Goal: Book appointment/travel/reservation

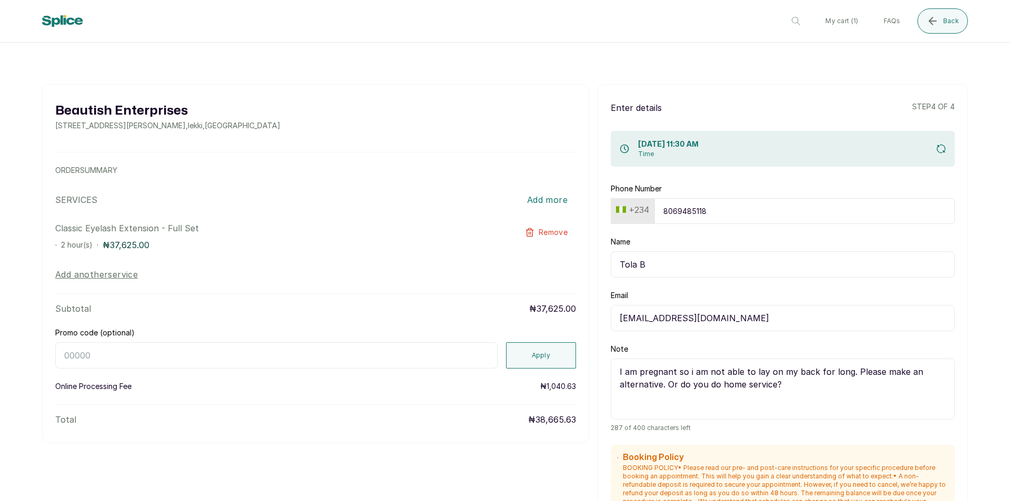
scroll to position [70, 0]
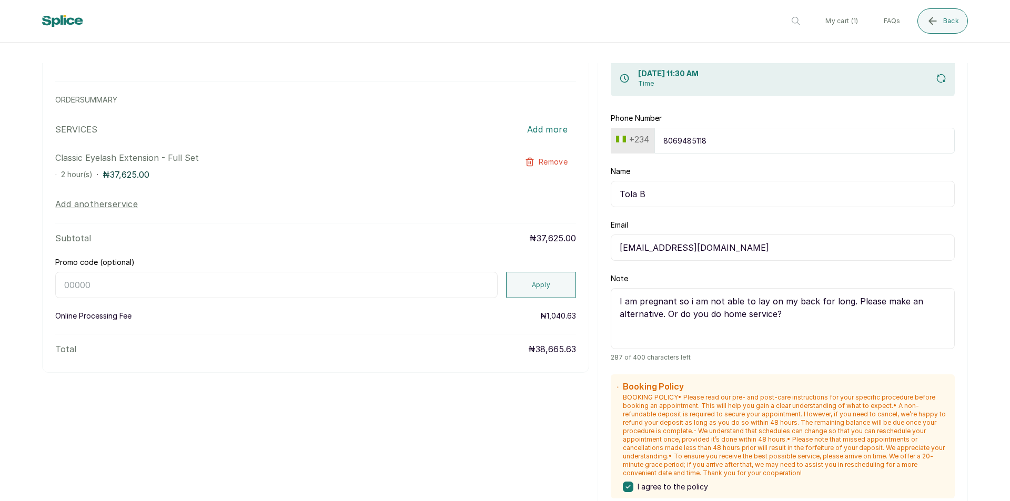
click at [937, 82] on icon "submit" at bounding box center [941, 78] width 8 height 8
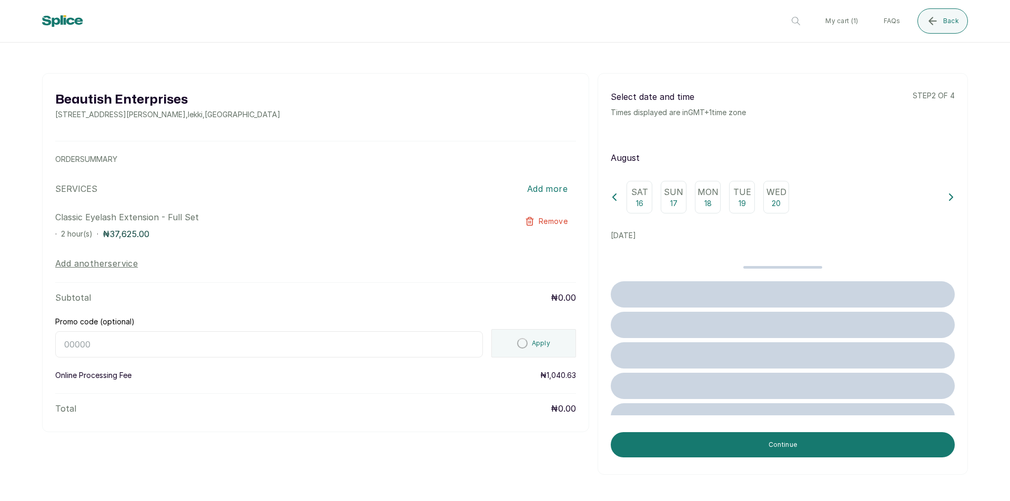
scroll to position [0, 0]
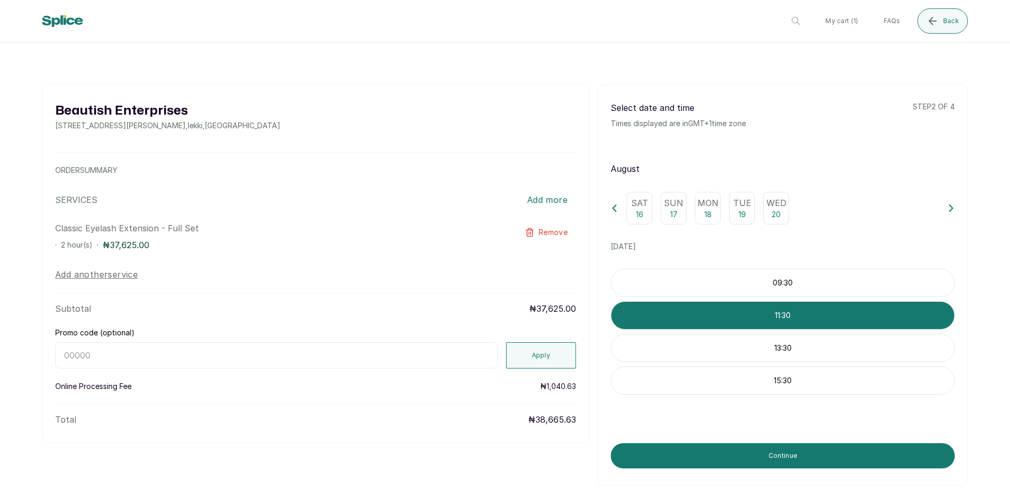
click at [705, 217] on p "18" at bounding box center [707, 214] width 7 height 11
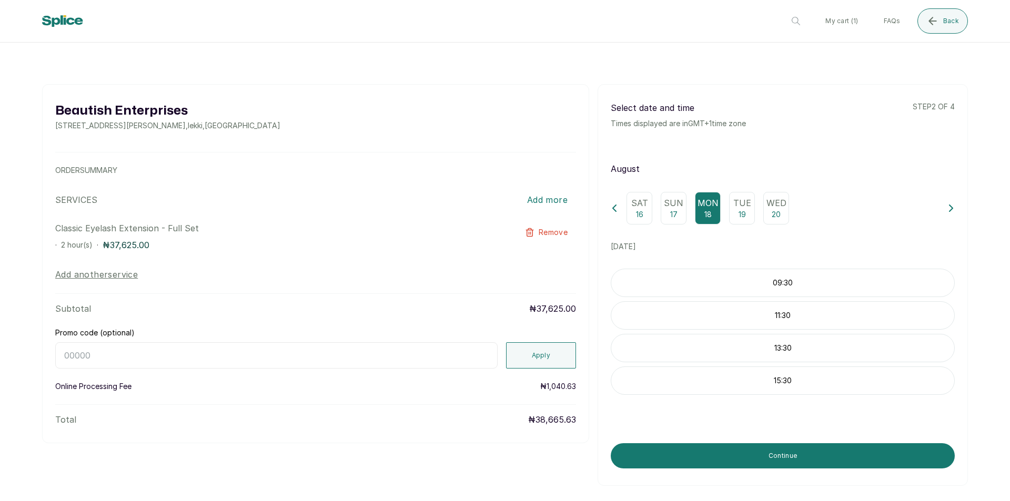
click at [948, 212] on icon at bounding box center [951, 208] width 7 height 7
click at [765, 213] on div "Mon 25" at bounding box center [776, 208] width 26 height 33
click at [793, 320] on p "11:30" at bounding box center [782, 315] width 343 height 11
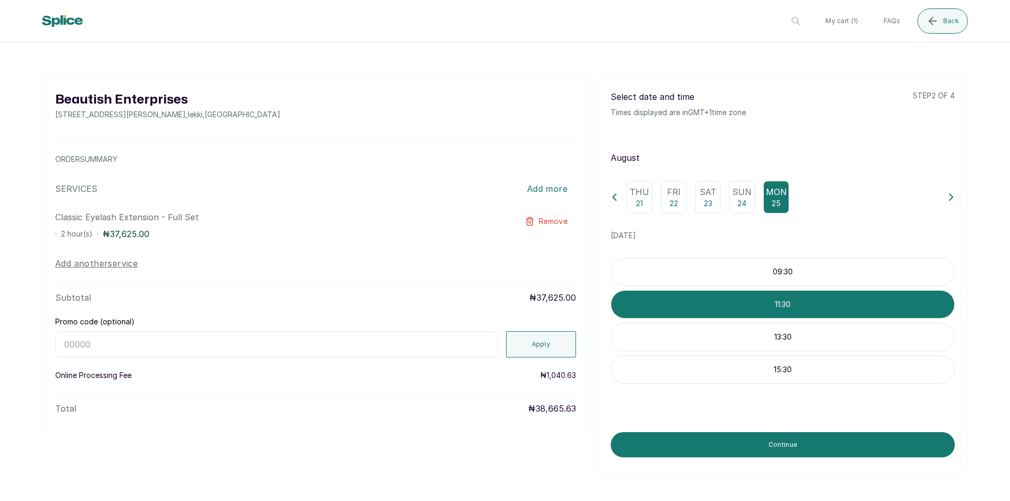
scroll to position [19, 0]
click at [775, 337] on p "13:30" at bounding box center [782, 337] width 343 height 11
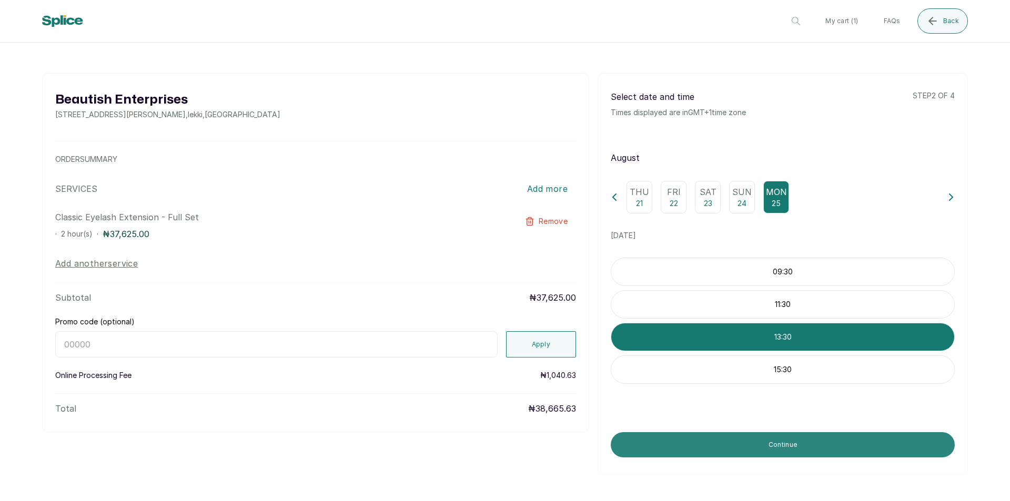
click at [789, 444] on button "Continue" at bounding box center [783, 444] width 344 height 25
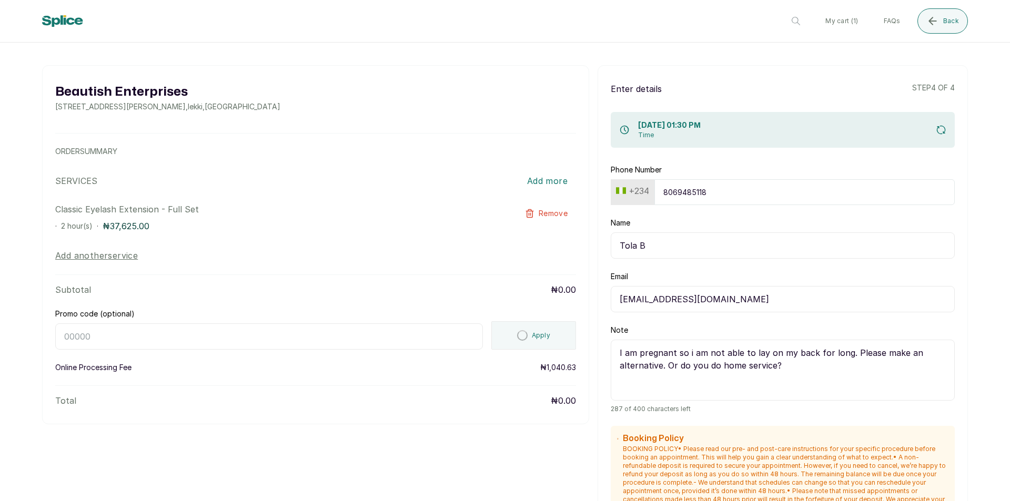
scroll to position [362, 0]
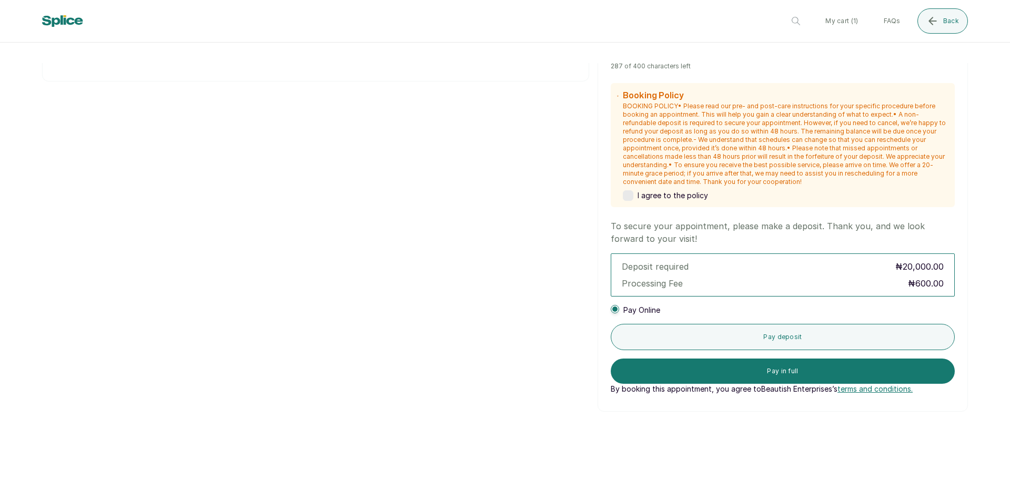
click at [624, 198] on label at bounding box center [628, 195] width 11 height 11
click at [938, 27] on icon "submit" at bounding box center [932, 21] width 13 height 13
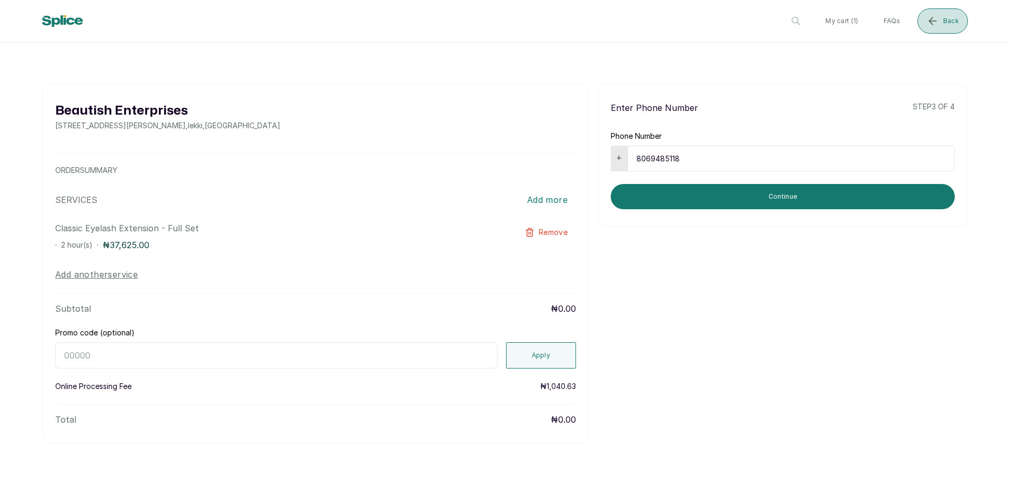
scroll to position [0, 0]
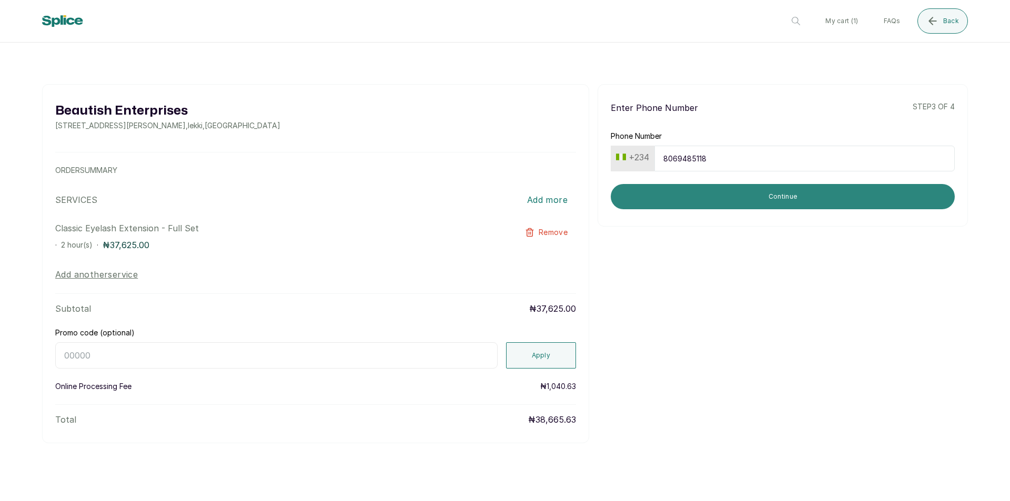
click at [758, 197] on button "Continue" at bounding box center [783, 196] width 344 height 25
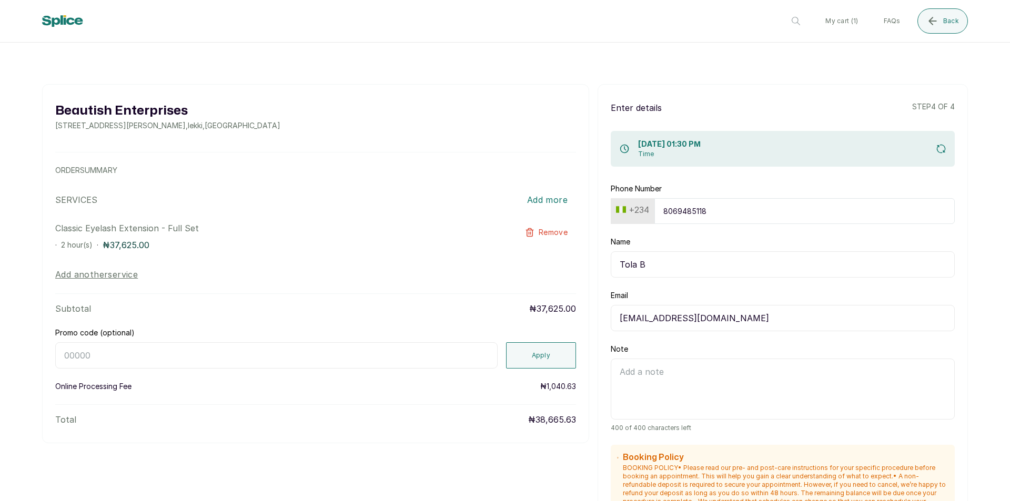
scroll to position [362, 0]
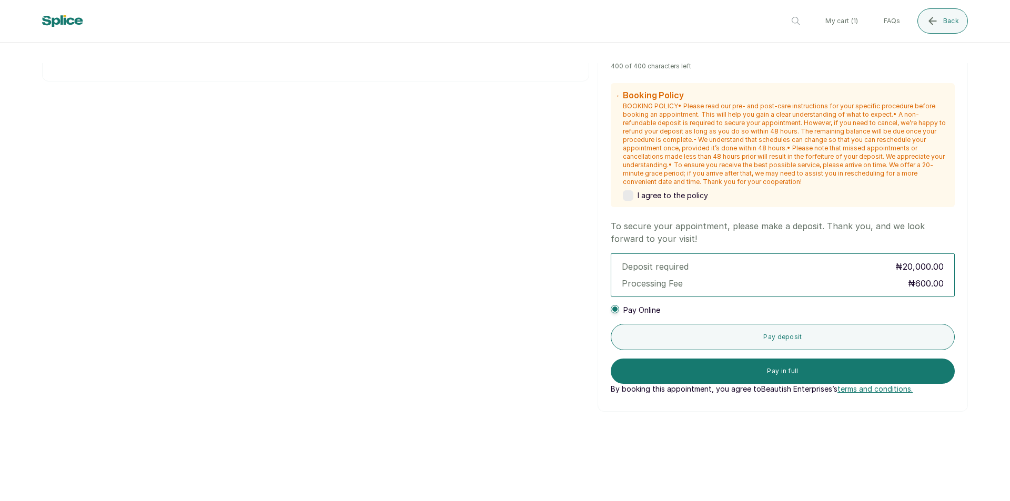
click at [627, 196] on label at bounding box center [628, 195] width 11 height 11
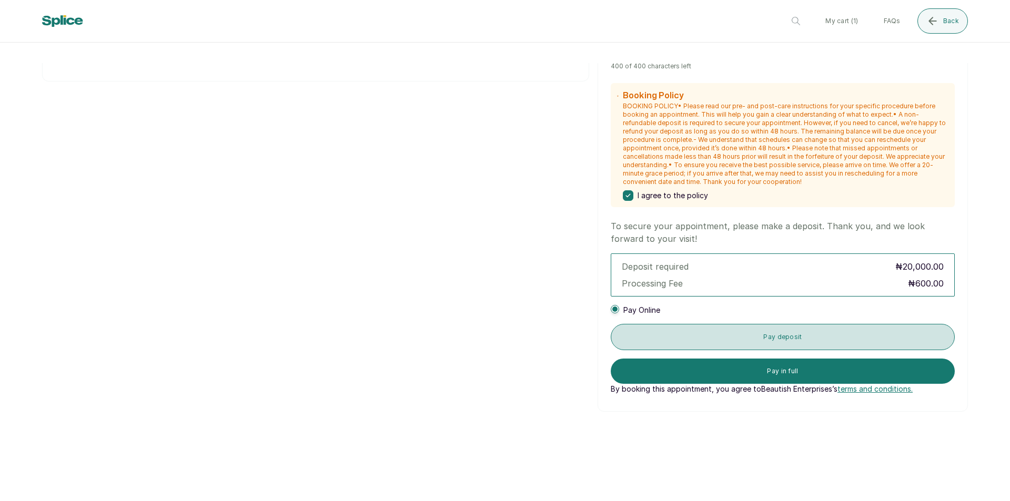
click at [784, 336] on button "Pay deposit" at bounding box center [783, 337] width 344 height 26
click at [788, 341] on button "Pay deposit" at bounding box center [783, 337] width 344 height 26
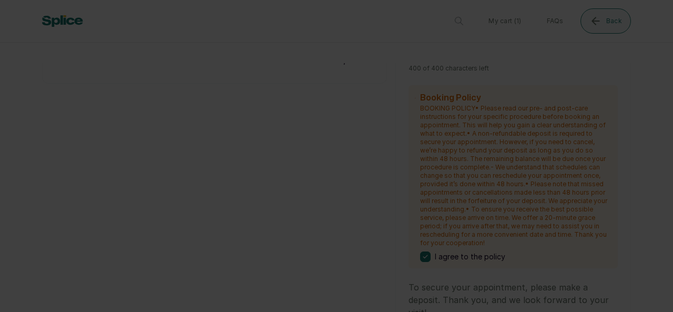
scroll to position [148, 0]
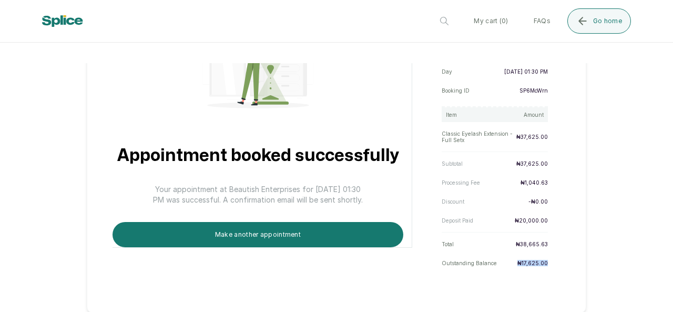
drag, startPoint x: 510, startPoint y: 260, endPoint x: 550, endPoint y: 260, distance: 40.0
click at [550, 260] on div "Thank you for your order. Customer name Tola B Day [DATE] 01:30 PM Booking ID S…" at bounding box center [495, 148] width 132 height 244
click at [614, 22] on span "Go home" at bounding box center [607, 21] width 29 height 8
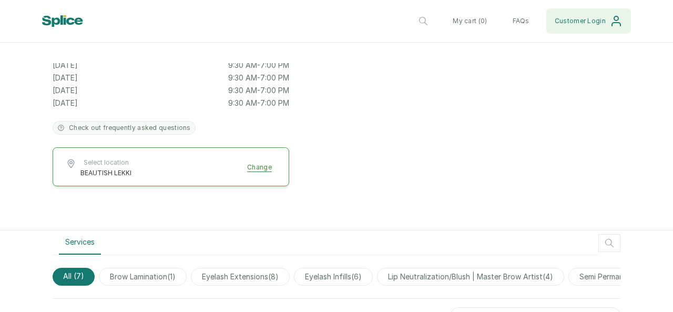
scroll to position [1060, 0]
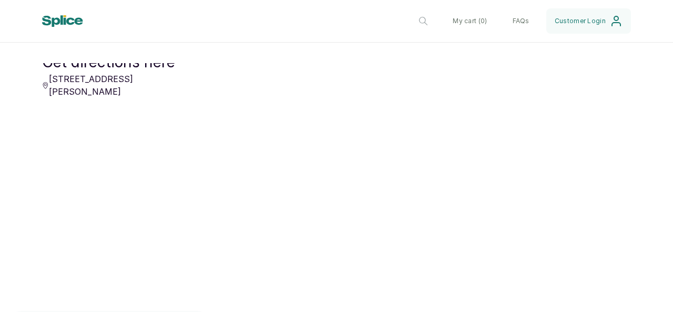
drag, startPoint x: 48, startPoint y: 105, endPoint x: 115, endPoint y: 125, distance: 69.2
click at [115, 125] on div "Get directions here [STREET_ADDRESS][PERSON_NAME]" at bounding box center [111, 170] width 138 height 237
